Goal: Information Seeking & Learning: Understand process/instructions

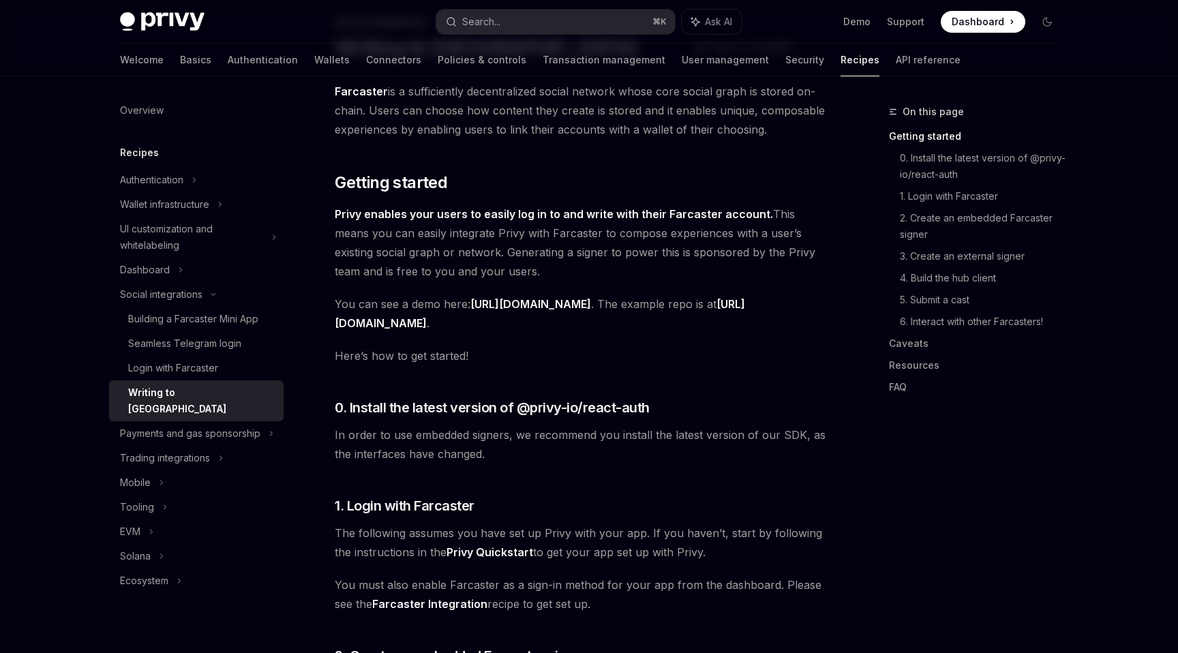
scroll to position [97, 0]
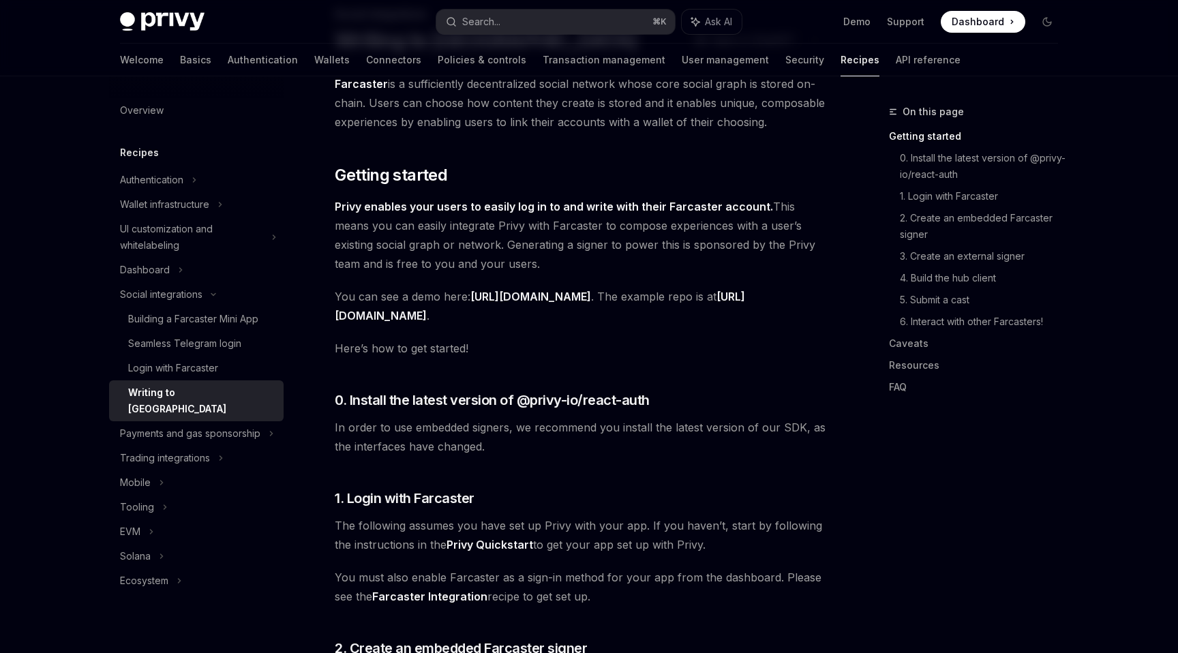
click at [737, 233] on span "Privy enables your users to easily log in to and write with their Farcaster acc…" at bounding box center [580, 235] width 491 height 76
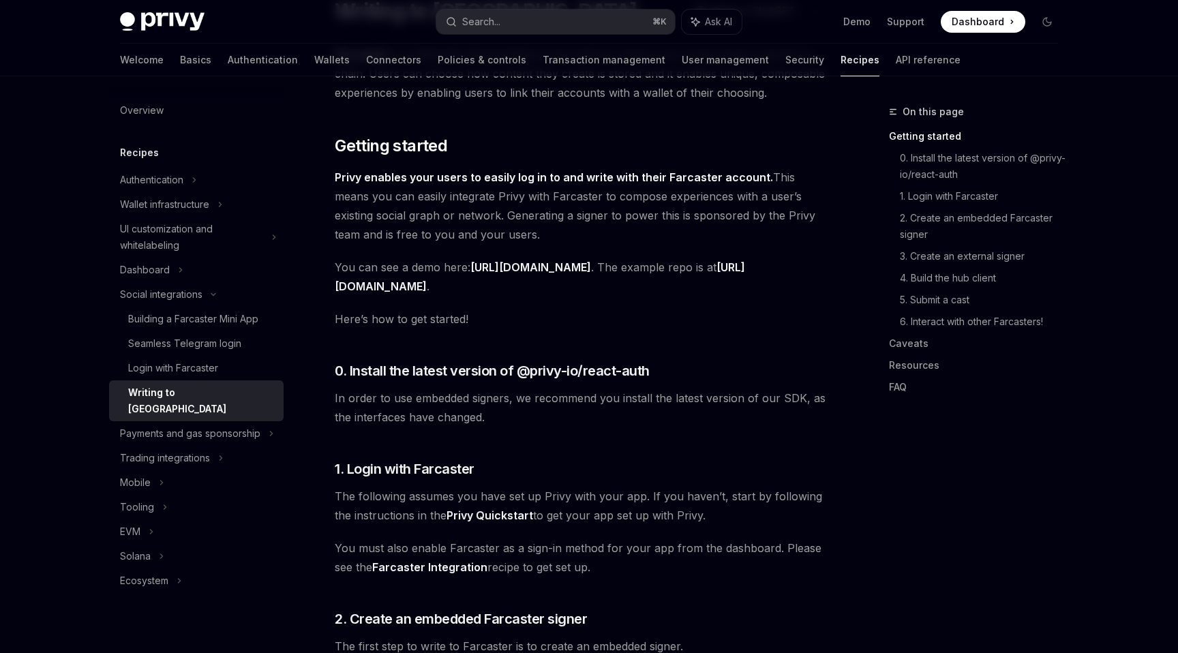
scroll to position [279, 0]
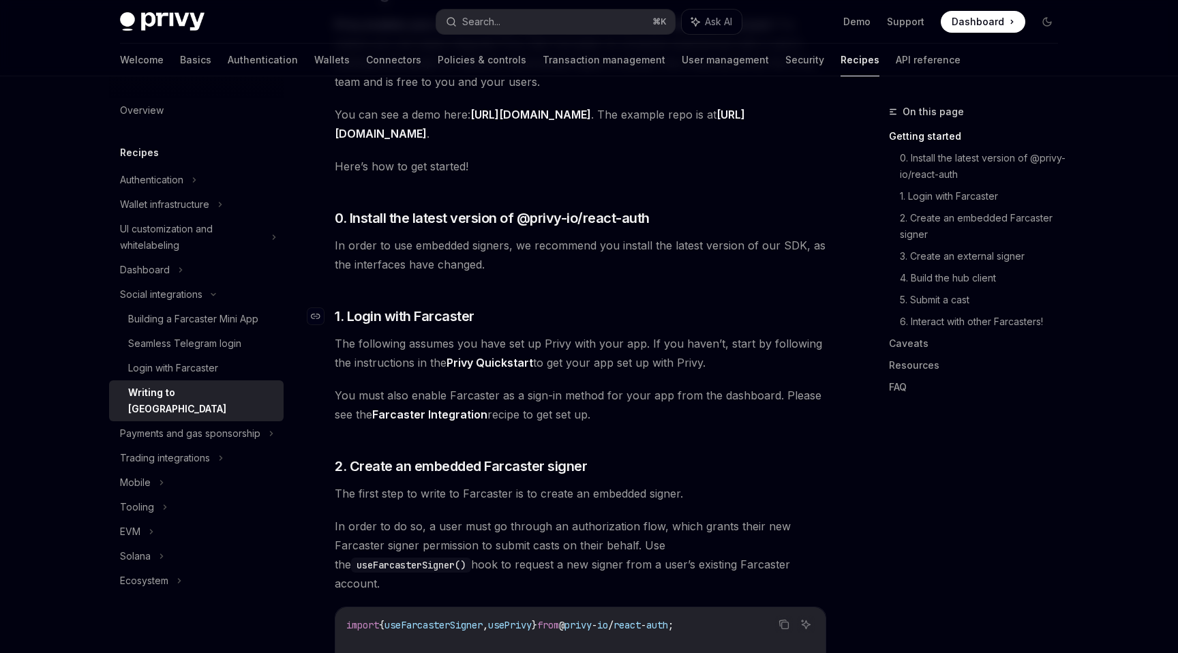
click at [704, 320] on h3 "​ 1. Login with Farcaster" at bounding box center [580, 316] width 491 height 19
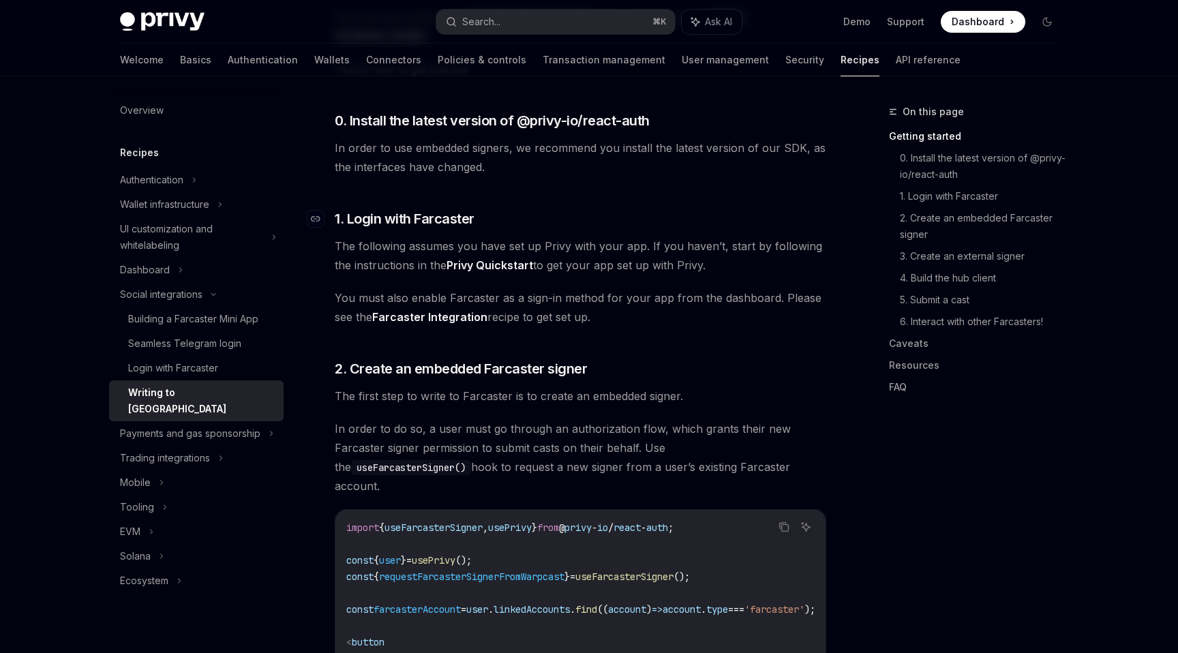
click at [752, 320] on span "You must also enable Farcaster as a sign-in method for your app from the dashbo…" at bounding box center [580, 307] width 491 height 38
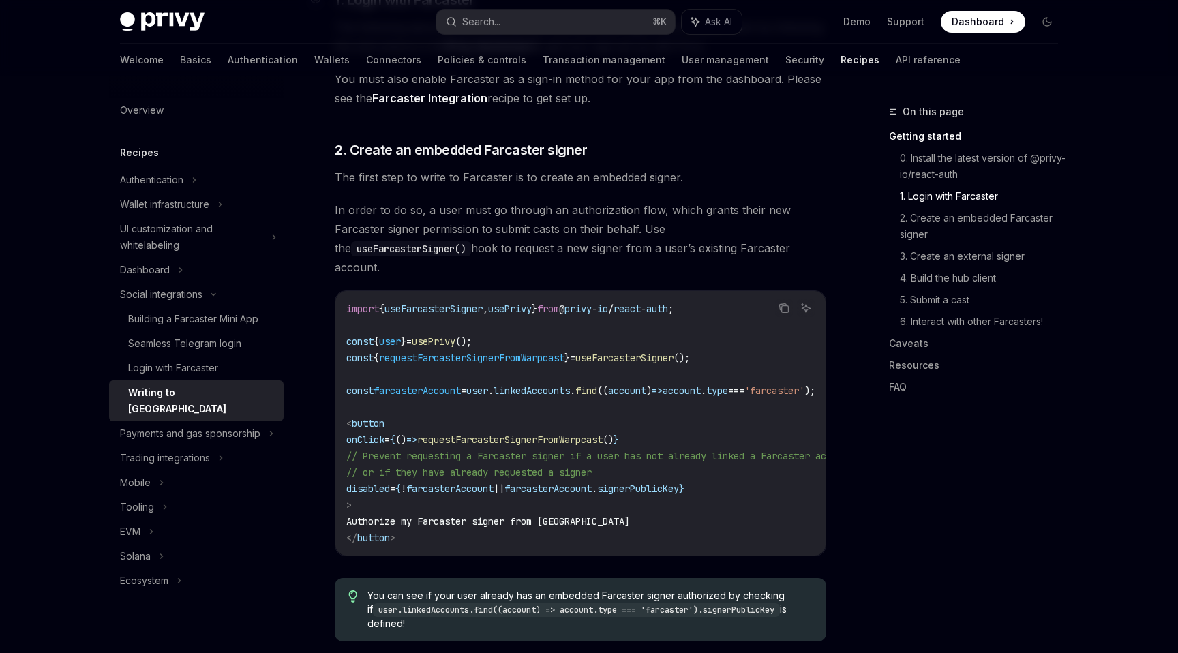
scroll to position [647, 0]
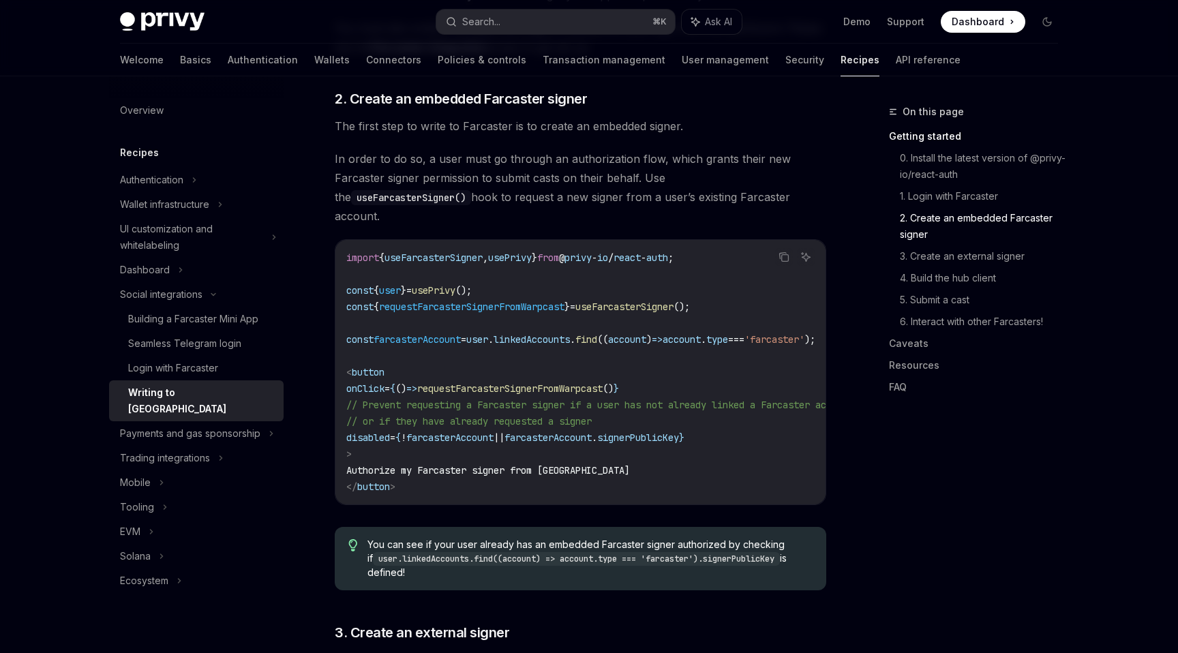
click at [559, 160] on span "In order to do so, a user must go through an authorization flow, which grants t…" at bounding box center [580, 187] width 491 height 76
click at [529, 159] on span "In order to do so, a user must go through an authorization flow, which grants t…" at bounding box center [580, 187] width 491 height 76
click at [613, 155] on span "In order to do so, a user must go through an authorization flow, which grants t…" at bounding box center [580, 187] width 491 height 76
click at [581, 128] on span "The first step to write to Farcaster is to create an embedded signer." at bounding box center [580, 126] width 491 height 19
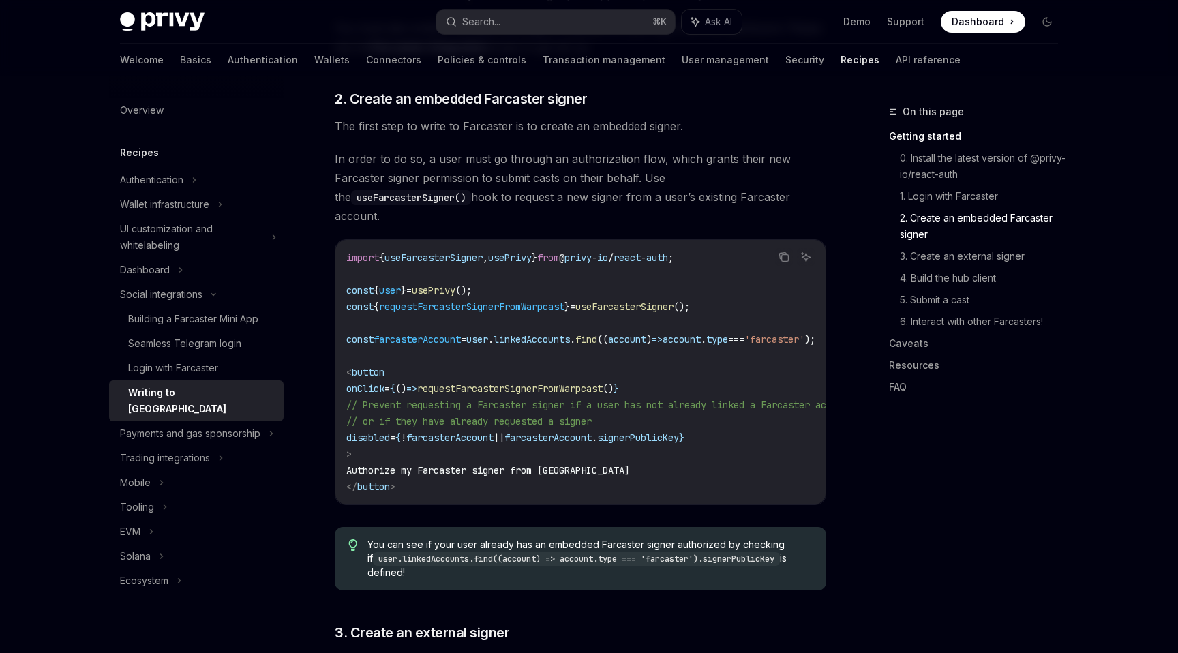
click at [602, 129] on span "The first step to write to Farcaster is to create an embedded signer." at bounding box center [580, 126] width 491 height 19
click at [637, 165] on span "In order to do so, a user must go through an authorization flow, which grants t…" at bounding box center [580, 187] width 491 height 76
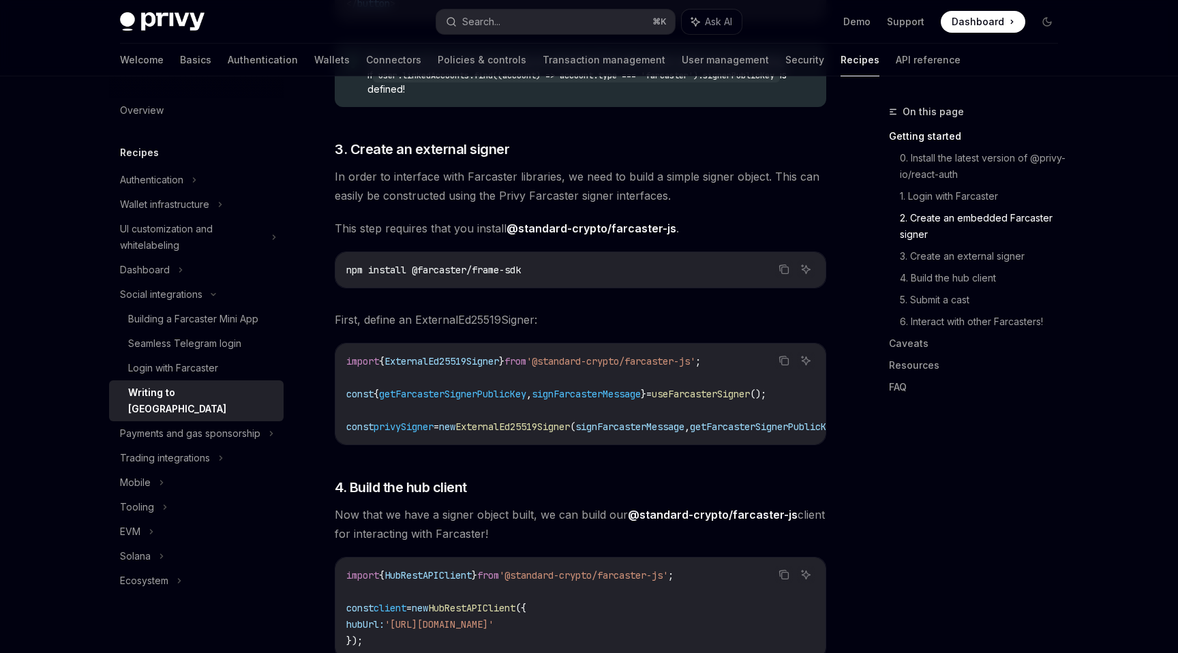
scroll to position [1131, 0]
click at [604, 166] on span "In order to interface with Farcaster libraries, we need to build a simple signe…" at bounding box center [580, 185] width 491 height 38
click at [511, 166] on span "In order to interface with Farcaster libraries, we need to build a simple signe…" at bounding box center [580, 185] width 491 height 38
click at [530, 172] on span "In order to interface with Farcaster libraries, we need to build a simple signe…" at bounding box center [580, 185] width 491 height 38
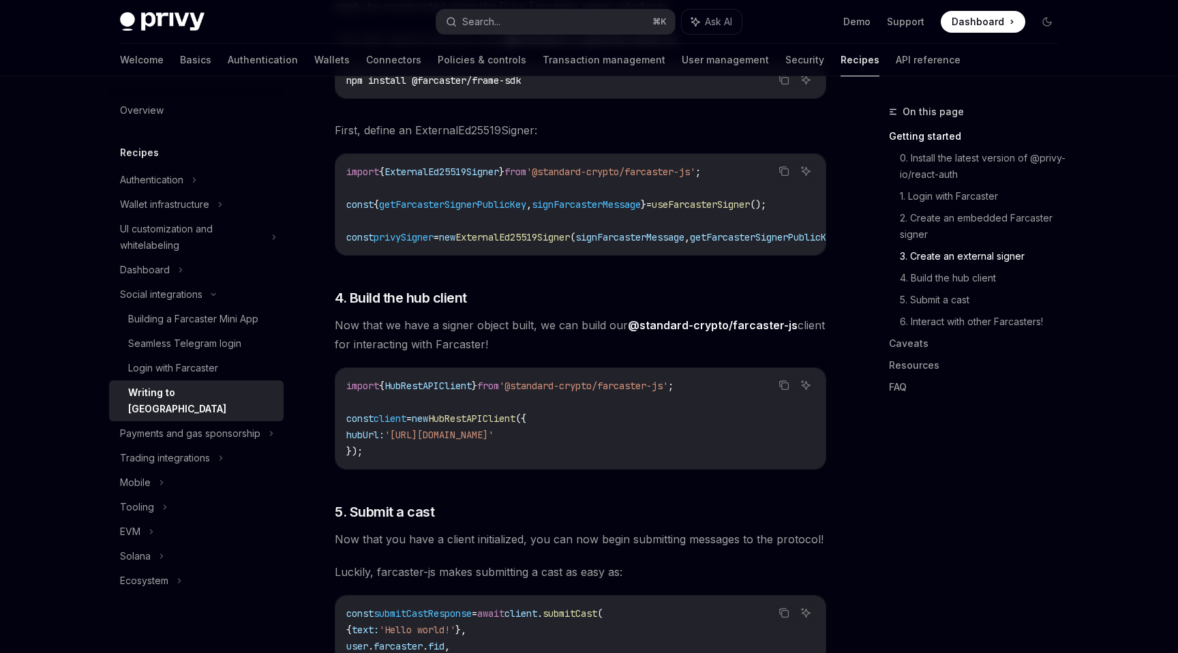
scroll to position [1330, 0]
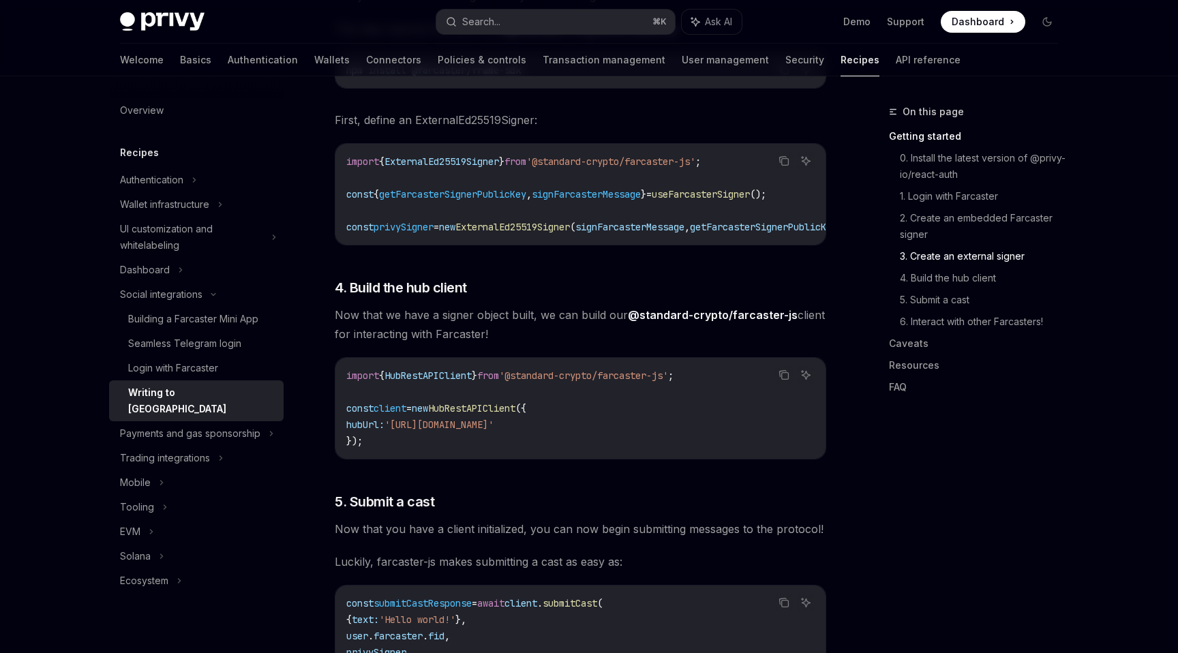
click at [573, 322] on span "Now that we have a signer object built, we can build our @standard-crypto/farca…" at bounding box center [580, 324] width 491 height 38
click at [571, 316] on span "Now that we have a signer object built, we can build our @standard-crypto/farca…" at bounding box center [580, 324] width 491 height 38
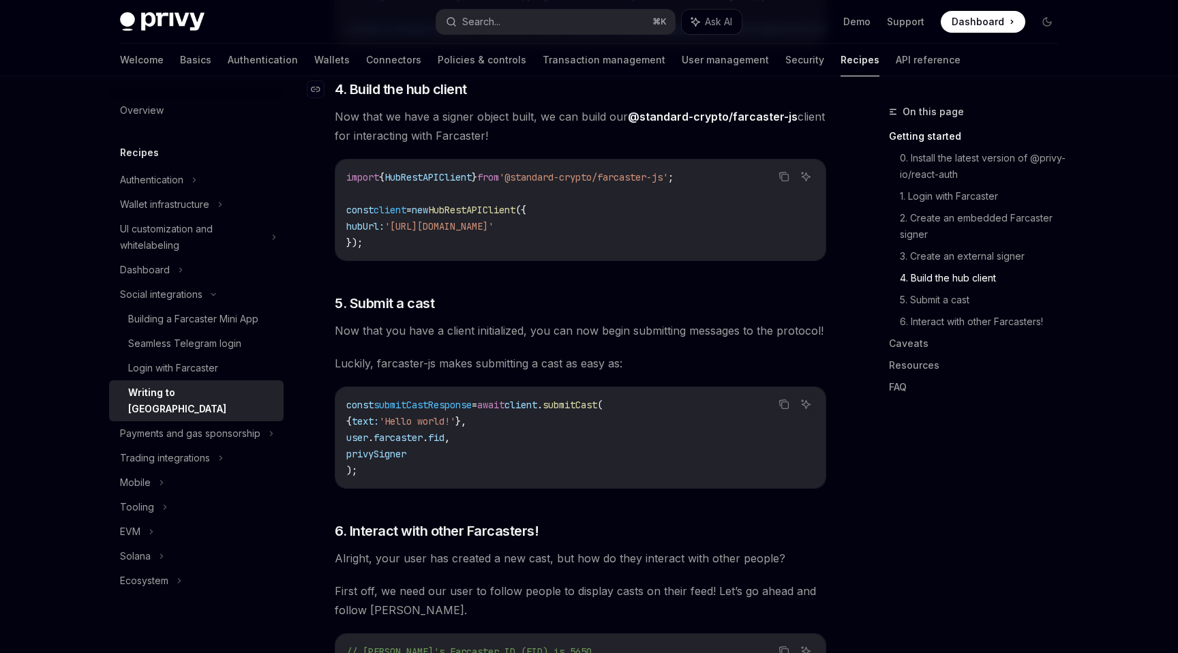
scroll to position [1529, 0]
